Goal: Navigation & Orientation: Find specific page/section

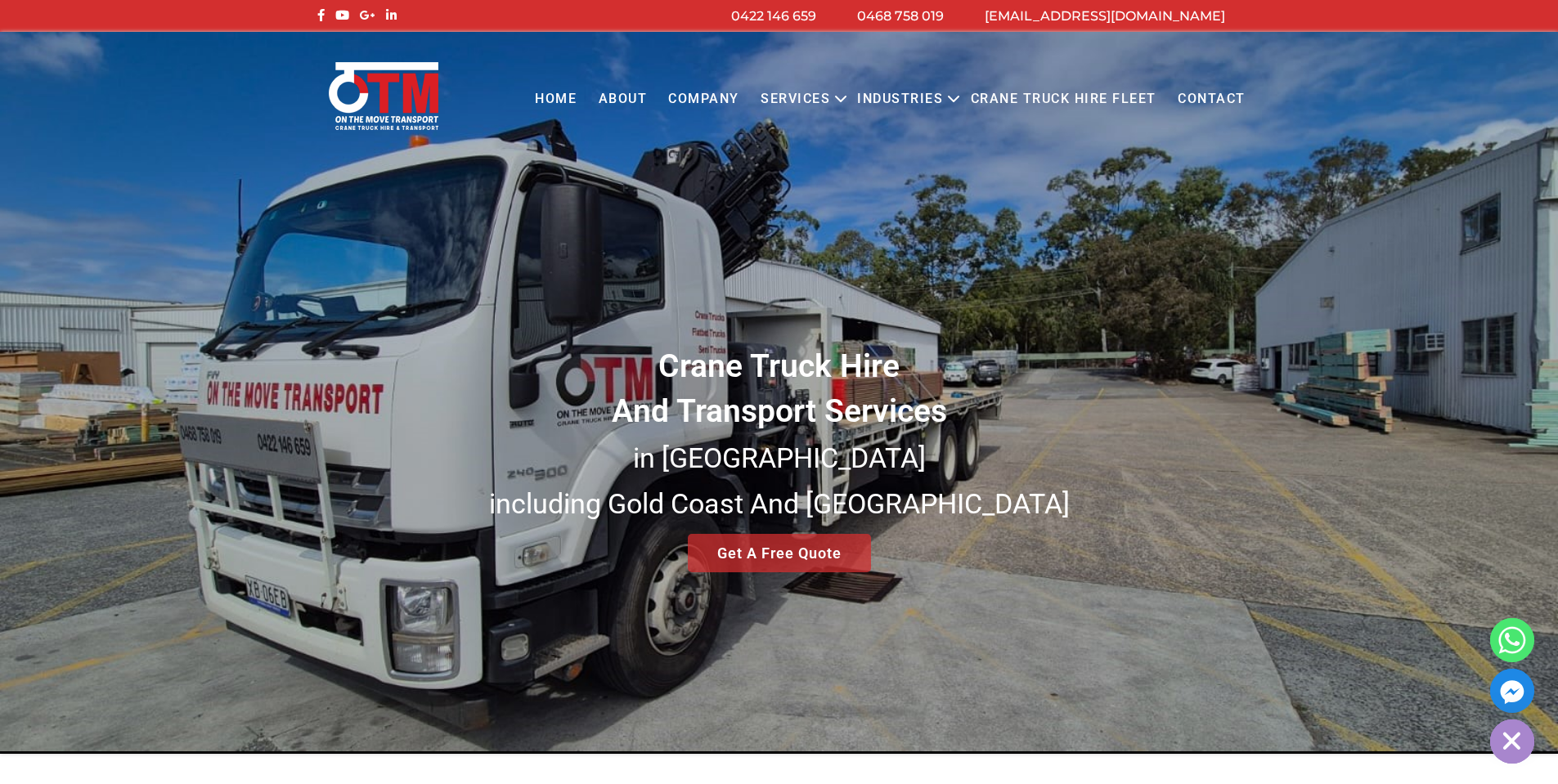
click at [835, 95] on icon "Primary menu" at bounding box center [841, 98] width 20 height 20
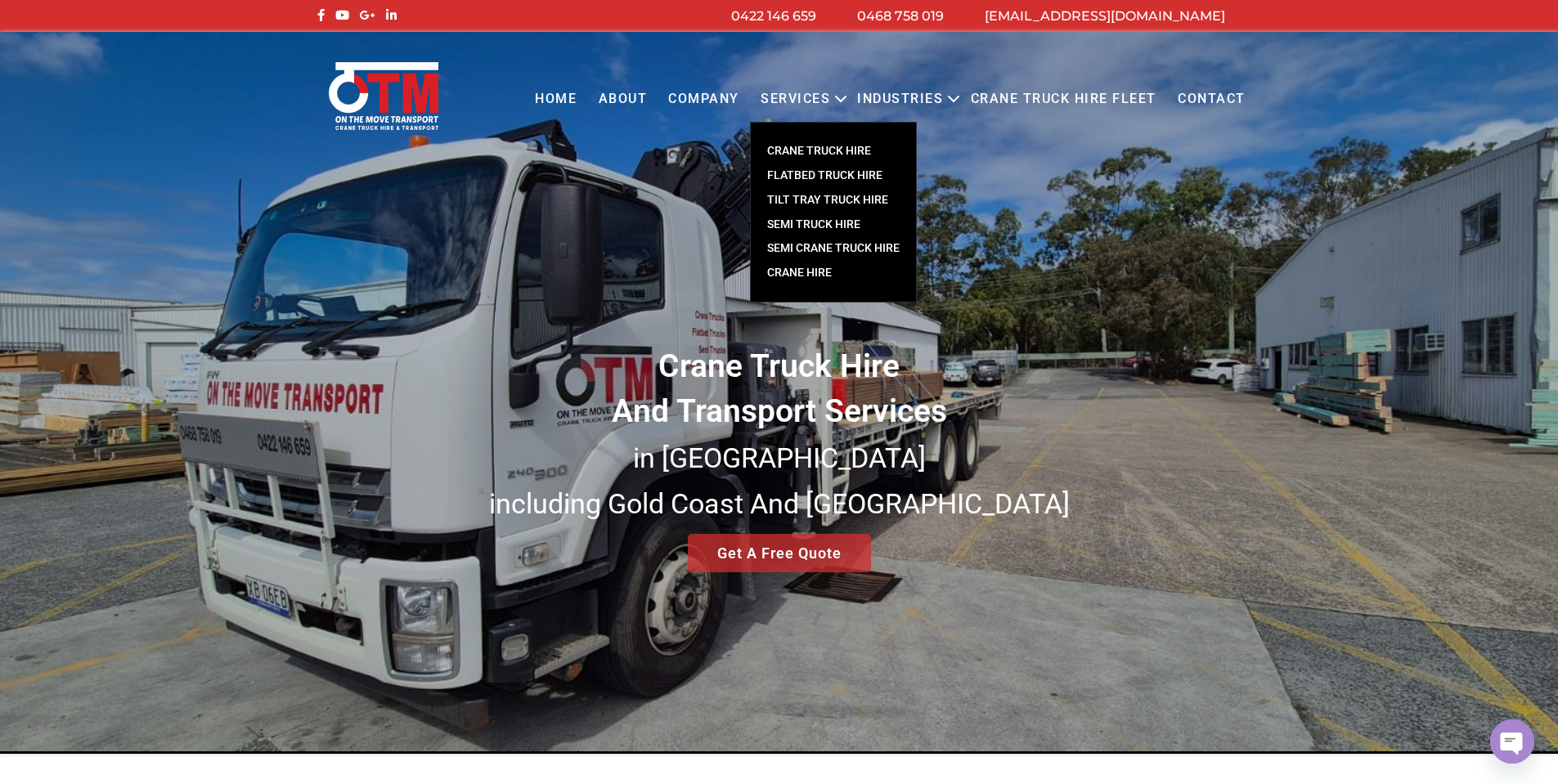
click at [804, 273] on link "Crane Hire" at bounding box center [833, 274] width 165 height 25
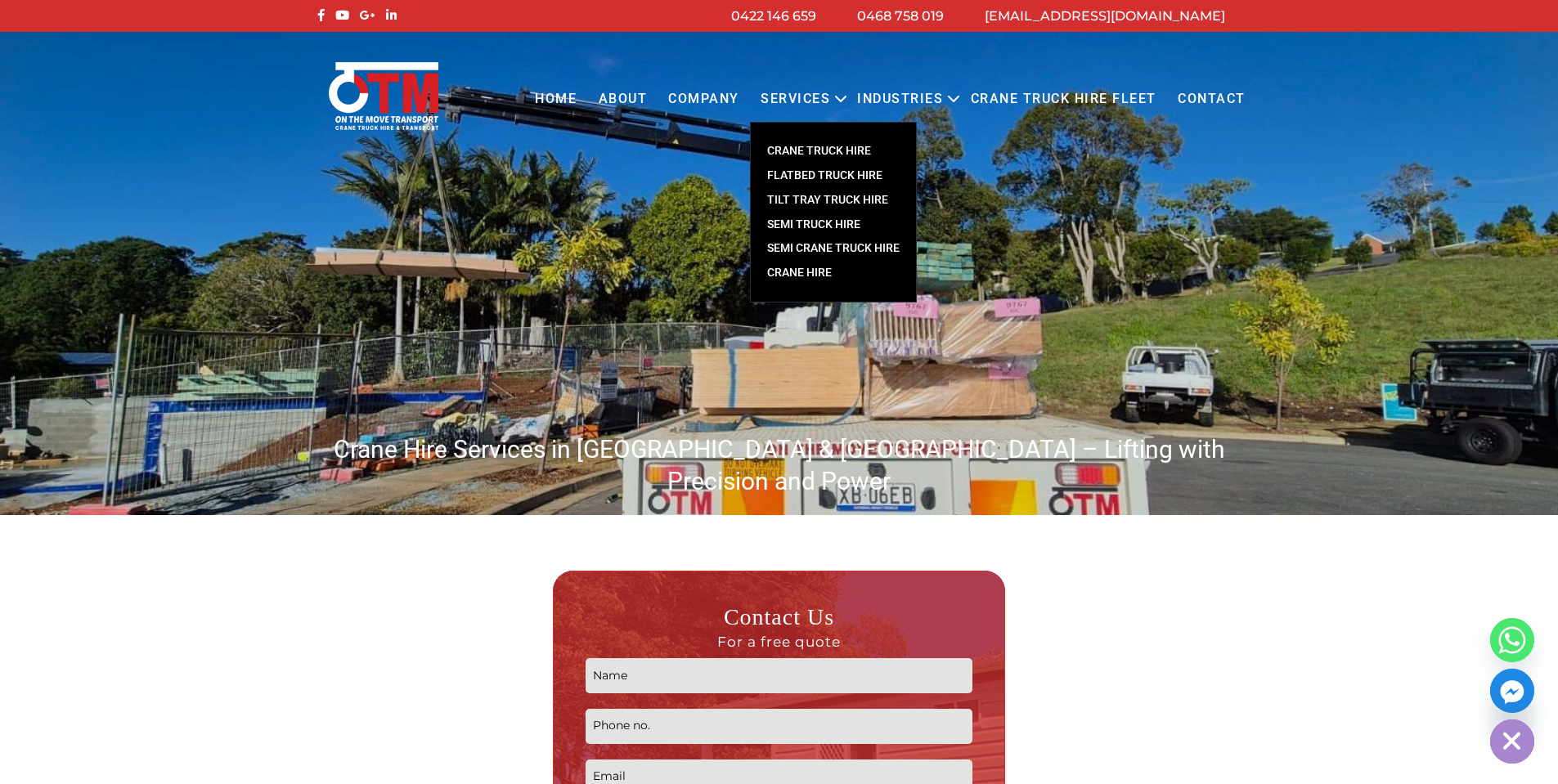
click at [812, 221] on link "SEMI TRUCK HIRE" at bounding box center [833, 225] width 165 height 25
